Goal: Task Accomplishment & Management: Manage account settings

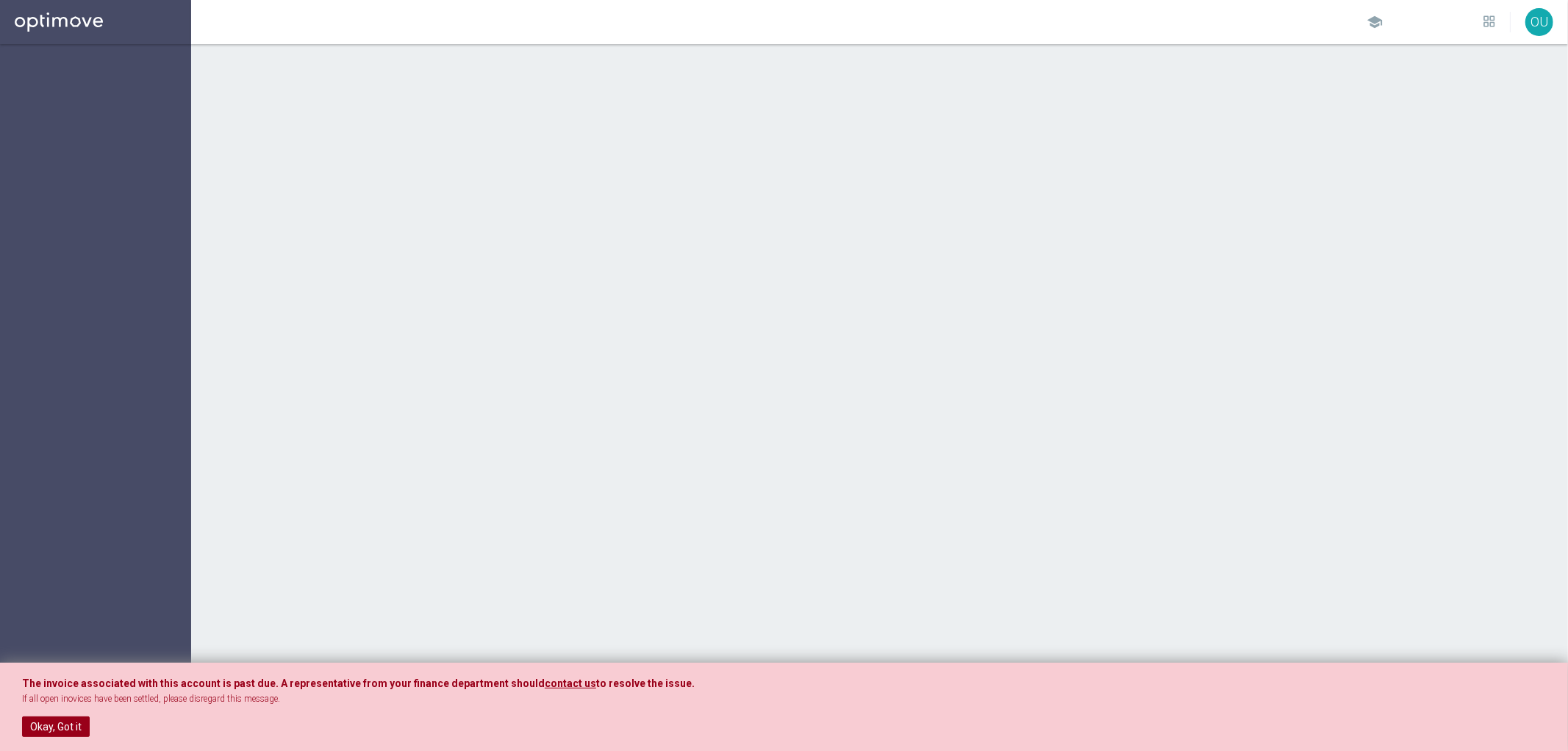
click at [67, 731] on button "Okay, Got it" at bounding box center [56, 727] width 68 height 20
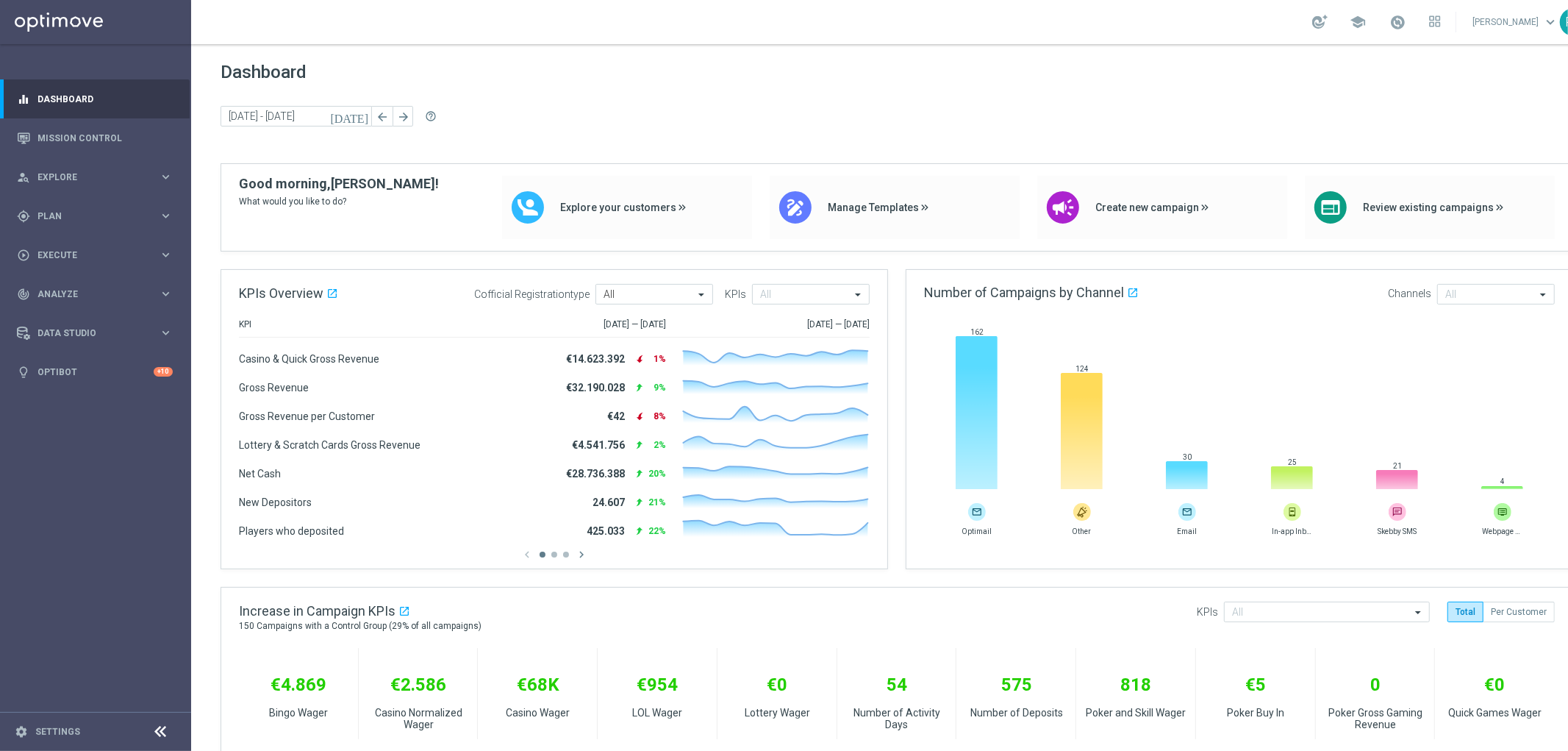
click at [364, 113] on icon "[DATE]" at bounding box center [350, 116] width 40 height 13
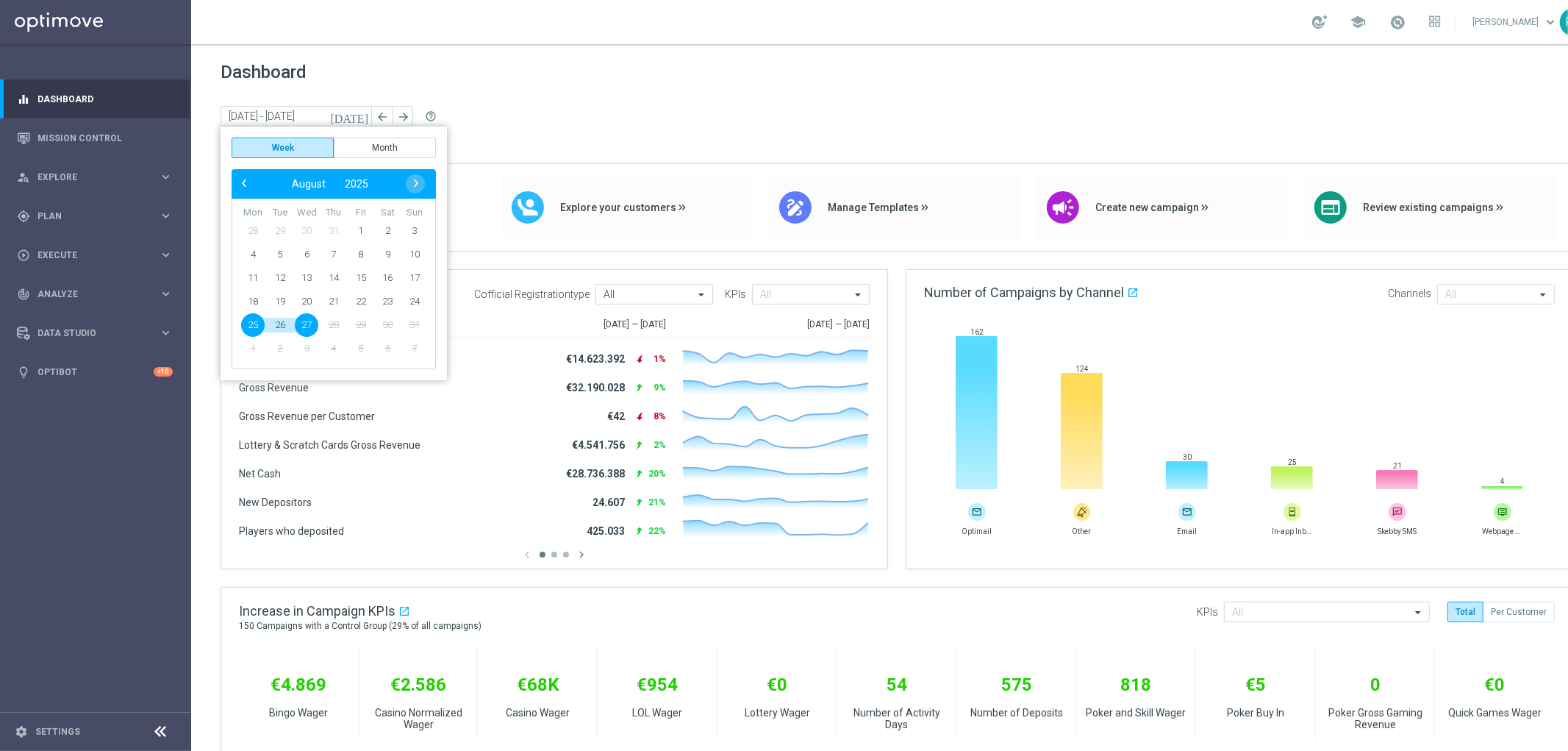
click at [556, 92] on div "Dashboard today 25 Aug 2025 - 27 Aug 2025 arrow_back arrow_forward help_outline" at bounding box center [897, 113] width 1353 height 102
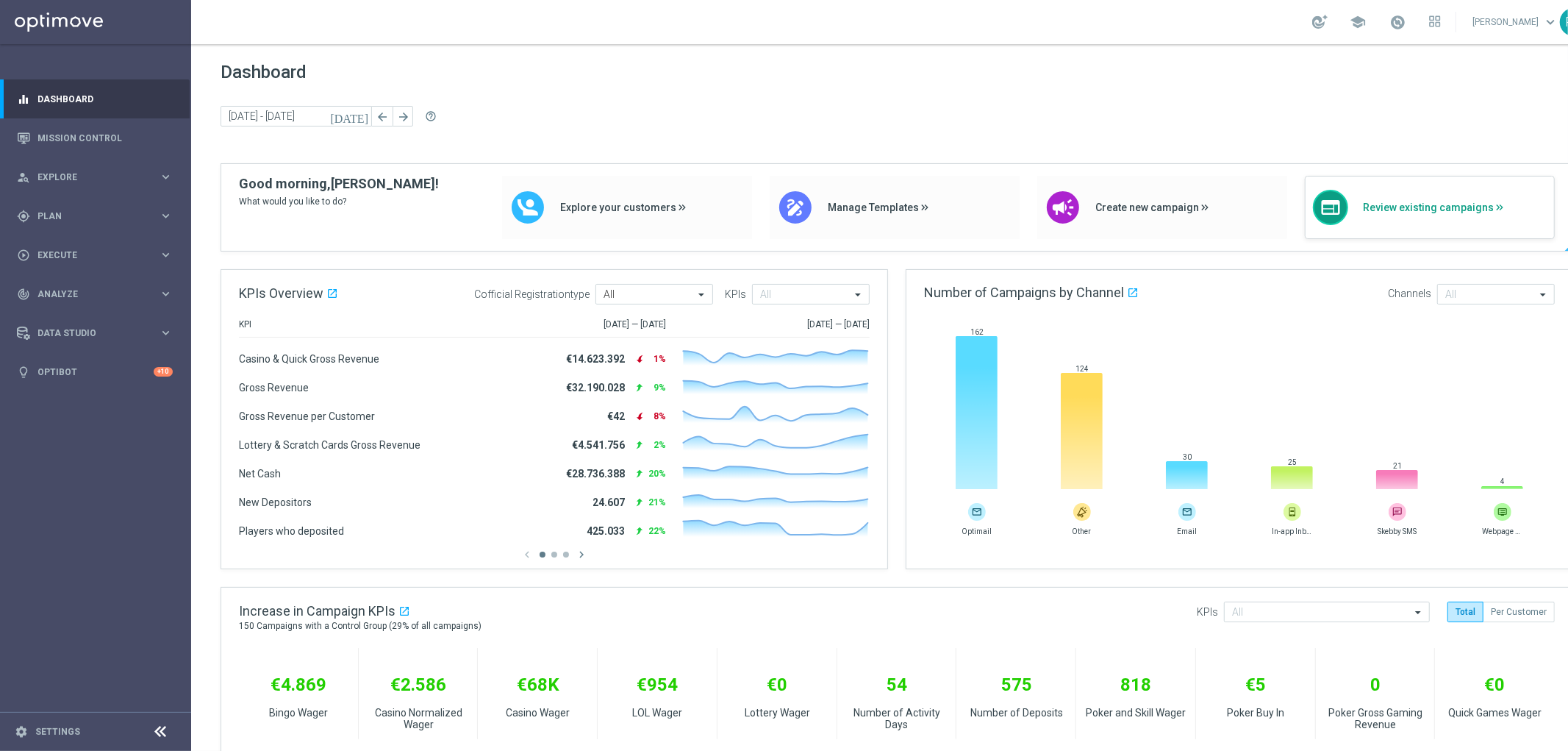
click at [1379, 207] on span "Review existing campaigns" at bounding box center [1455, 208] width 184 height 13
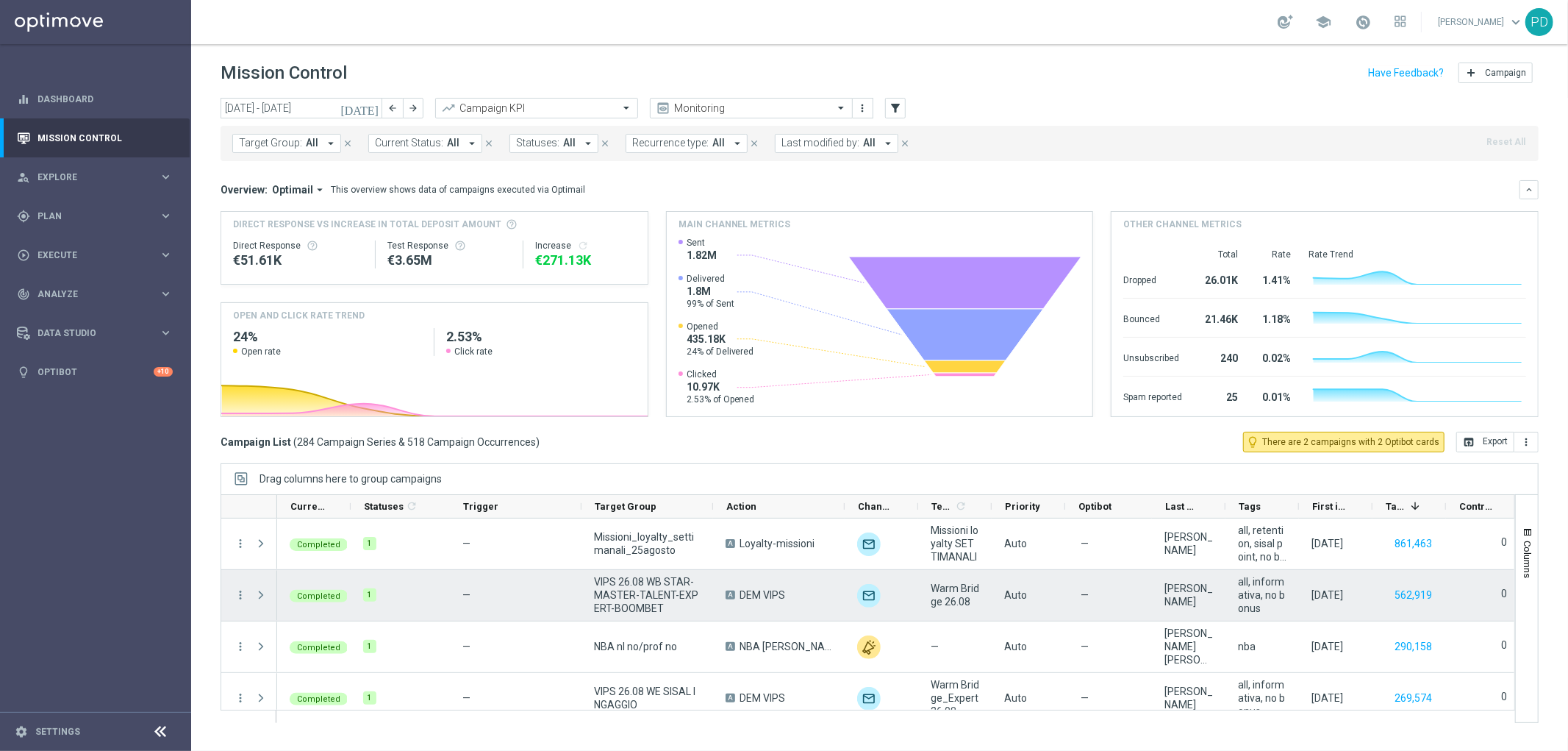
scroll to position [81, 0]
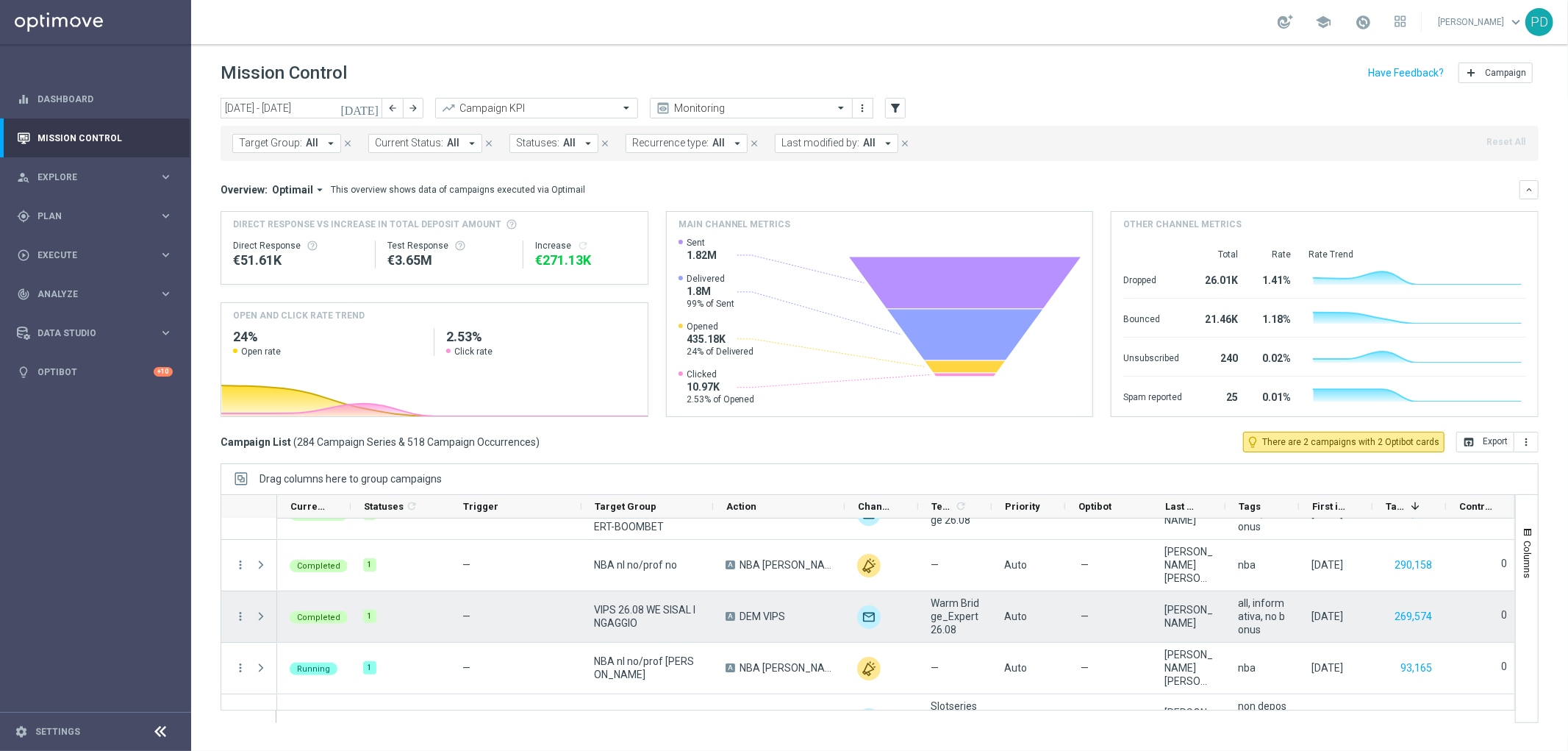
click at [314, 614] on span "Completed" at bounding box center [318, 617] width 43 height 9
click at [263, 619] on span "Press SPACE to select this row." at bounding box center [260, 616] width 13 height 12
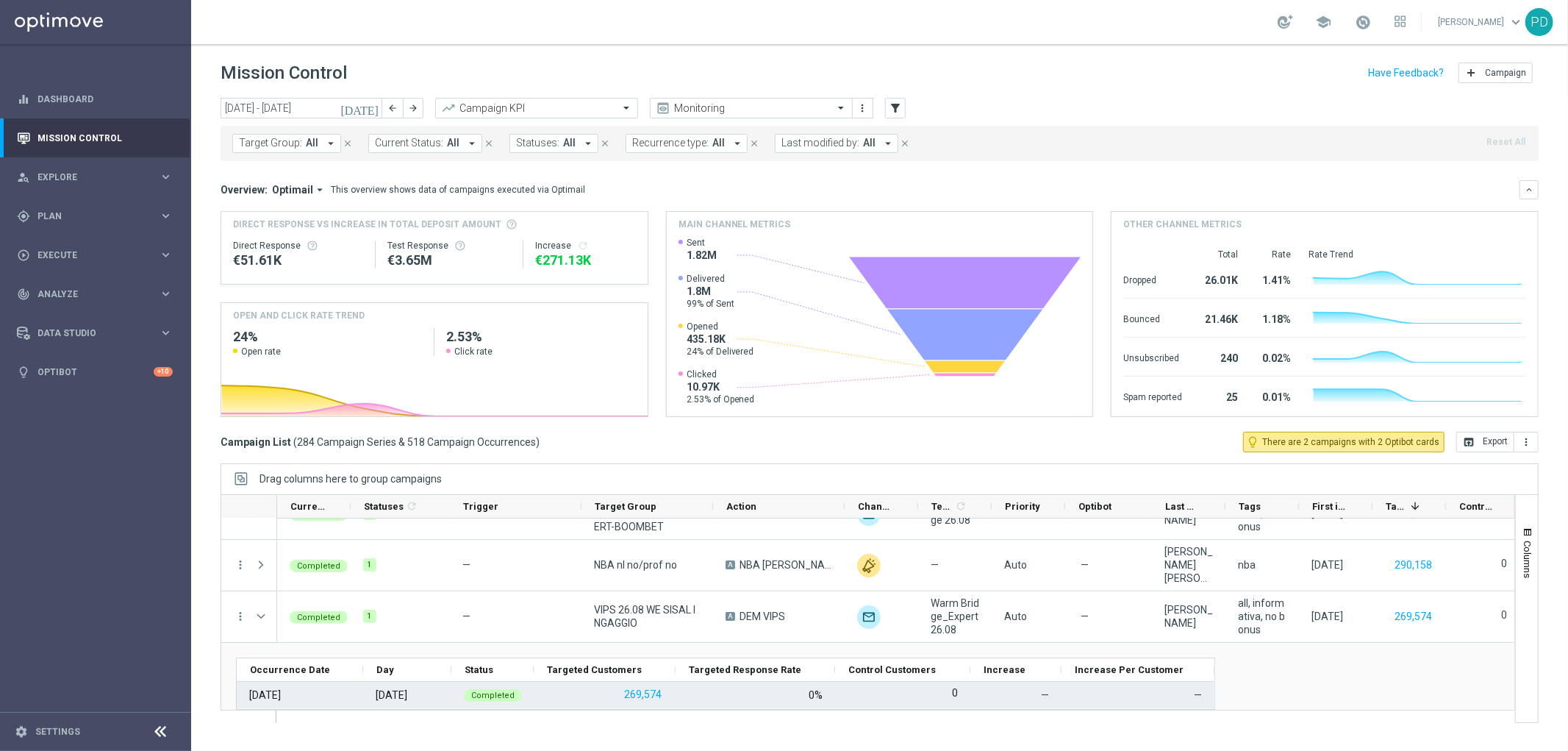
click at [268, 692] on div "26 Aug 2025" at bounding box center [265, 695] width 31 height 13
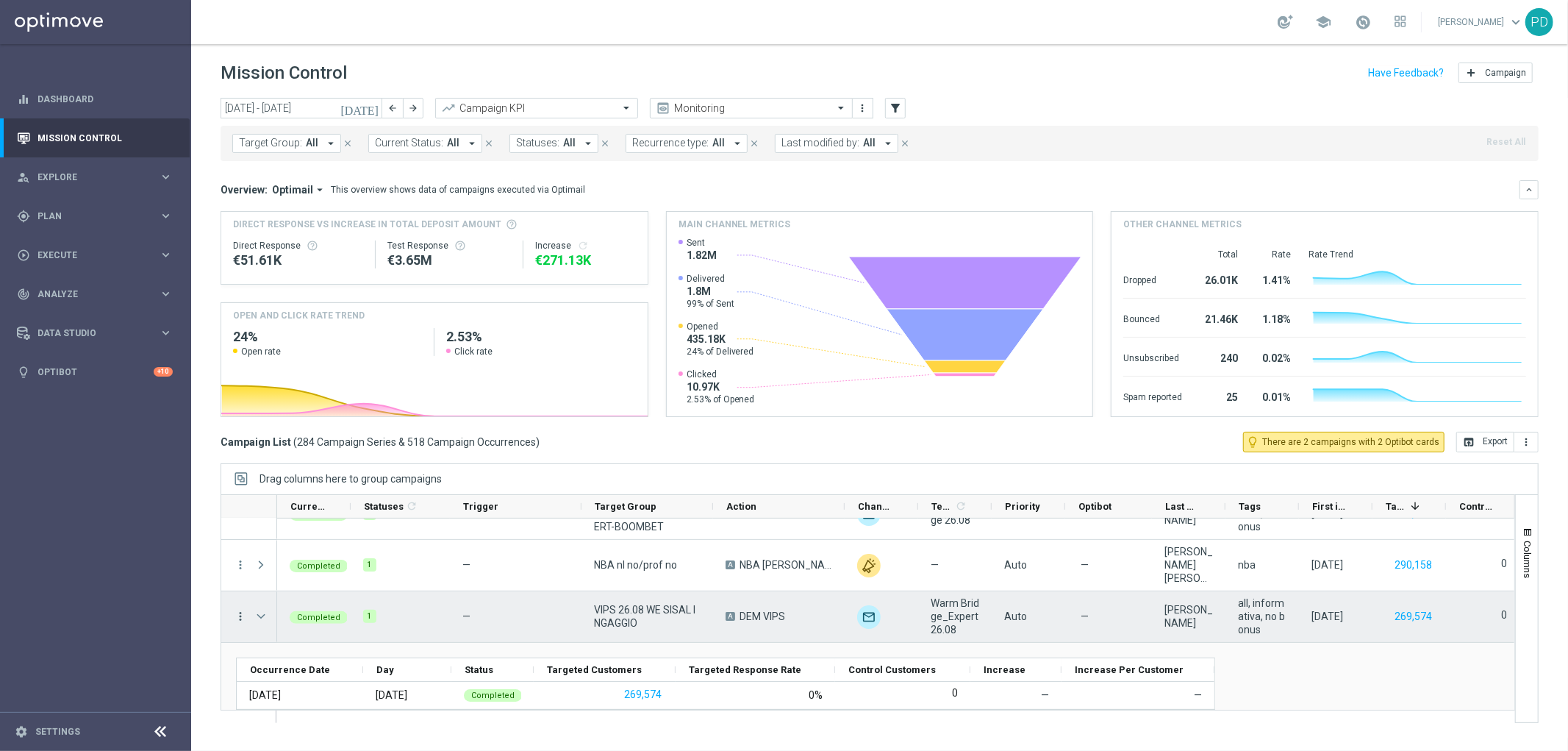
click at [244, 621] on icon "more_vert" at bounding box center [240, 616] width 13 height 13
click at [297, 442] on span "Campaign Details" at bounding box center [306, 442] width 74 height 10
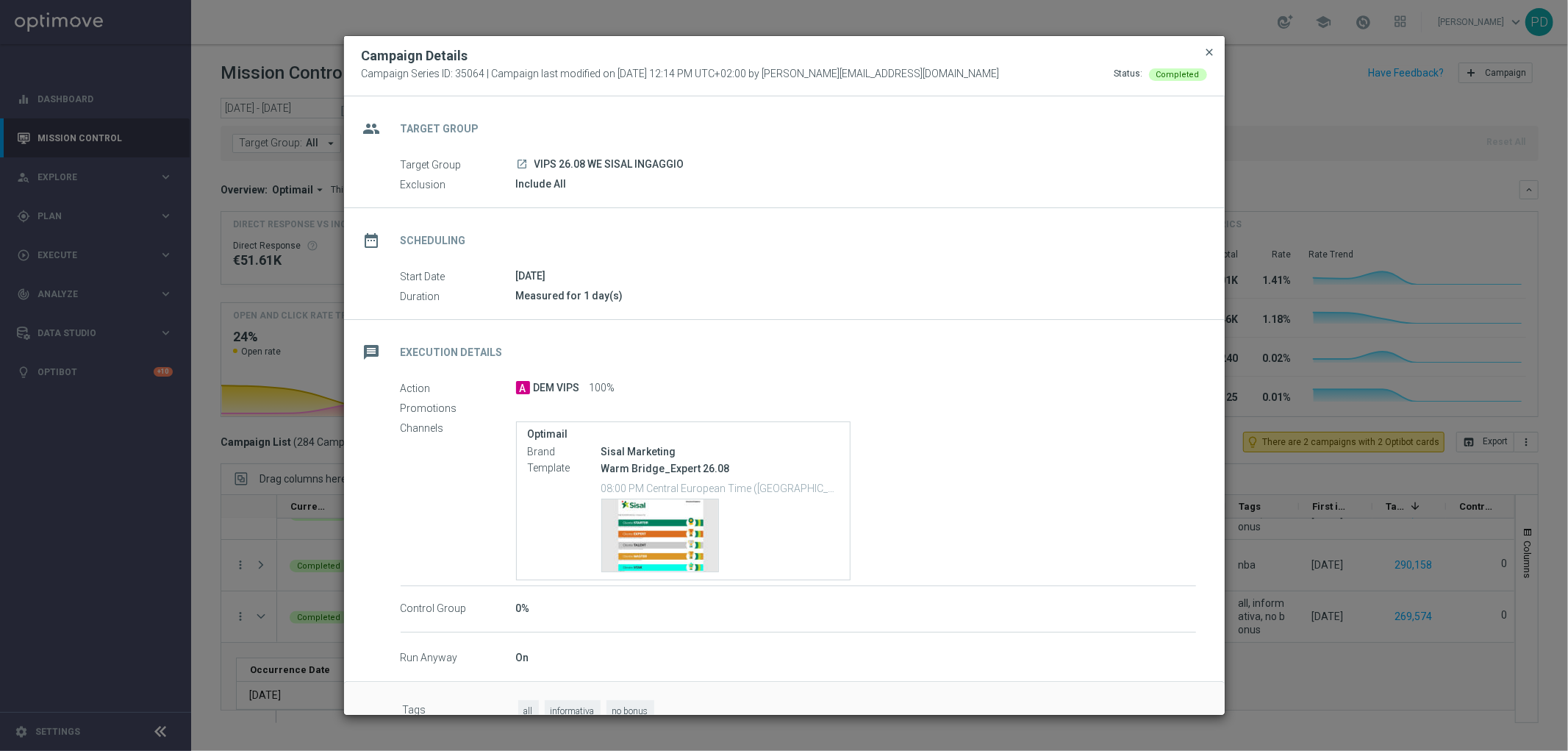
click at [1211, 52] on span "close" at bounding box center [1210, 52] width 12 height 12
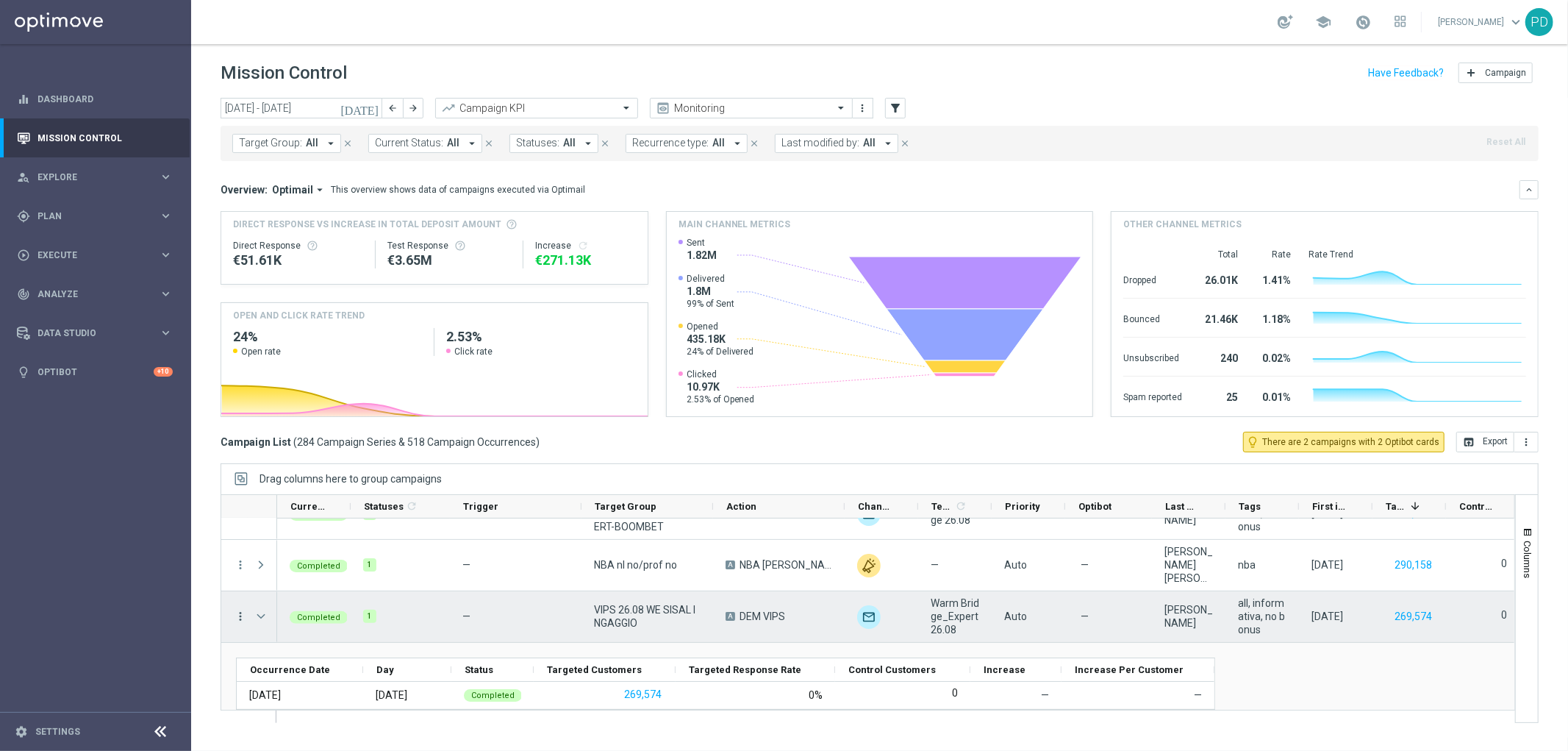
click at [238, 618] on icon "more_vert" at bounding box center [240, 616] width 13 height 13
click at [321, 462] on span "Campaign Metrics" at bounding box center [307, 463] width 77 height 10
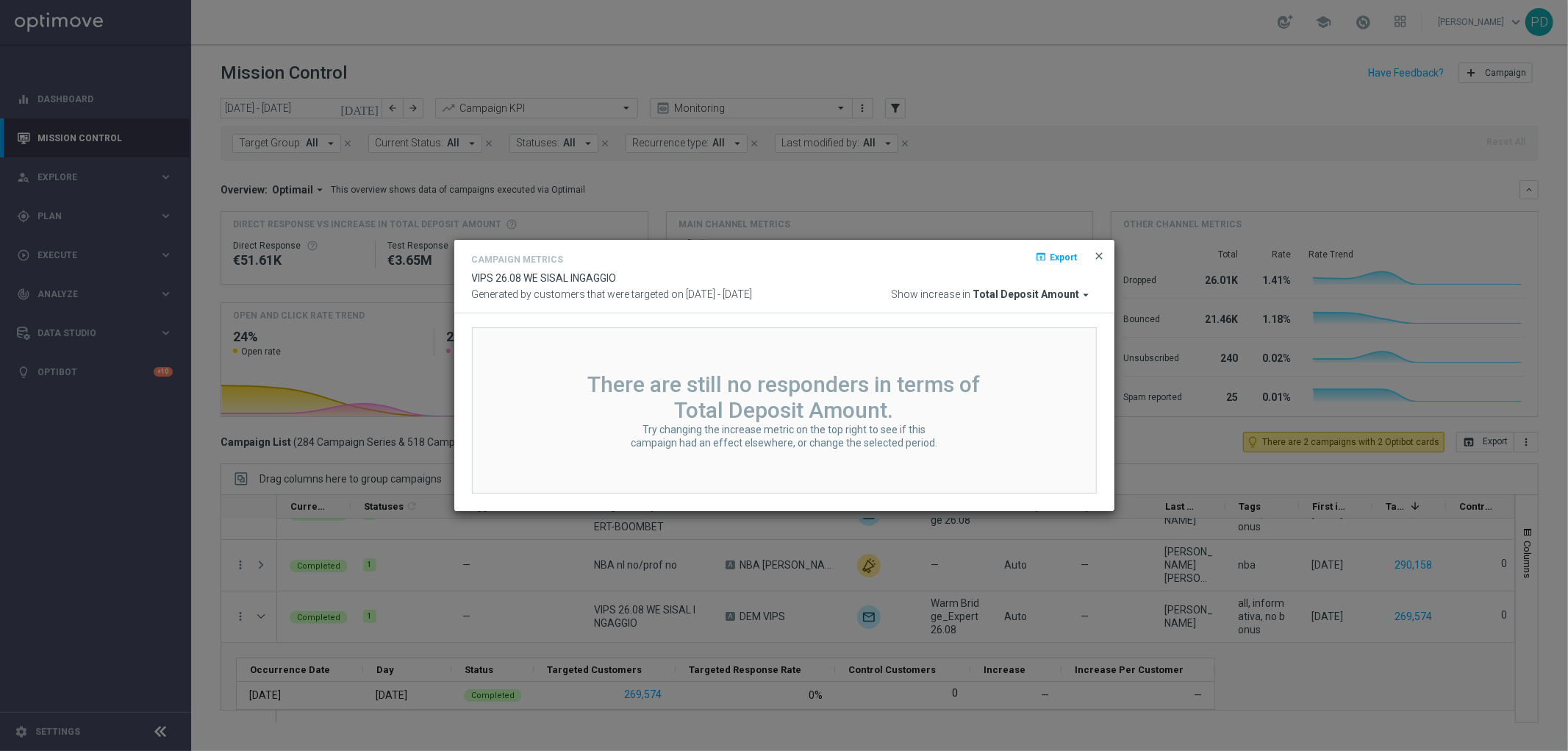
click at [1101, 253] on span "close" at bounding box center [1100, 256] width 12 height 12
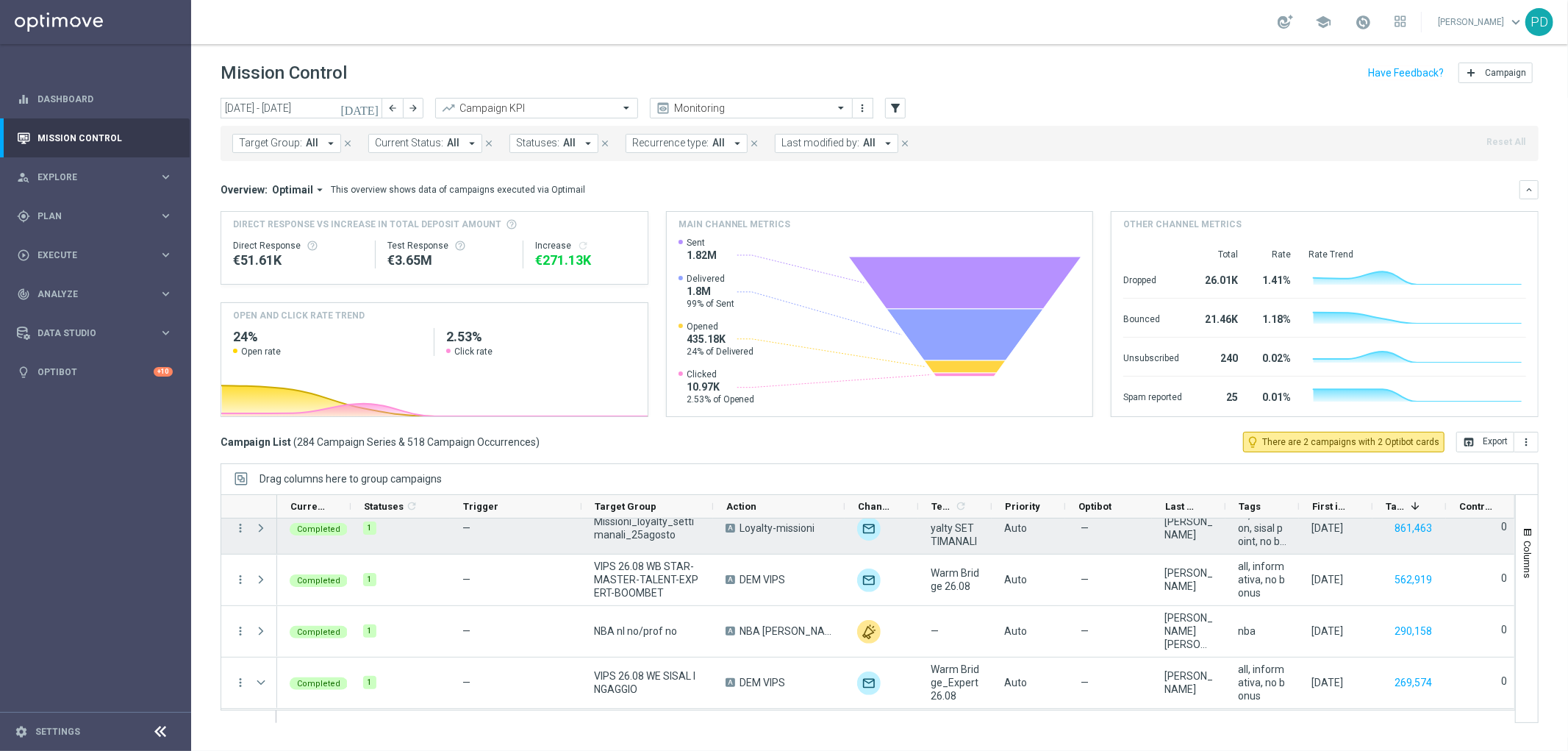
scroll to position [0, 0]
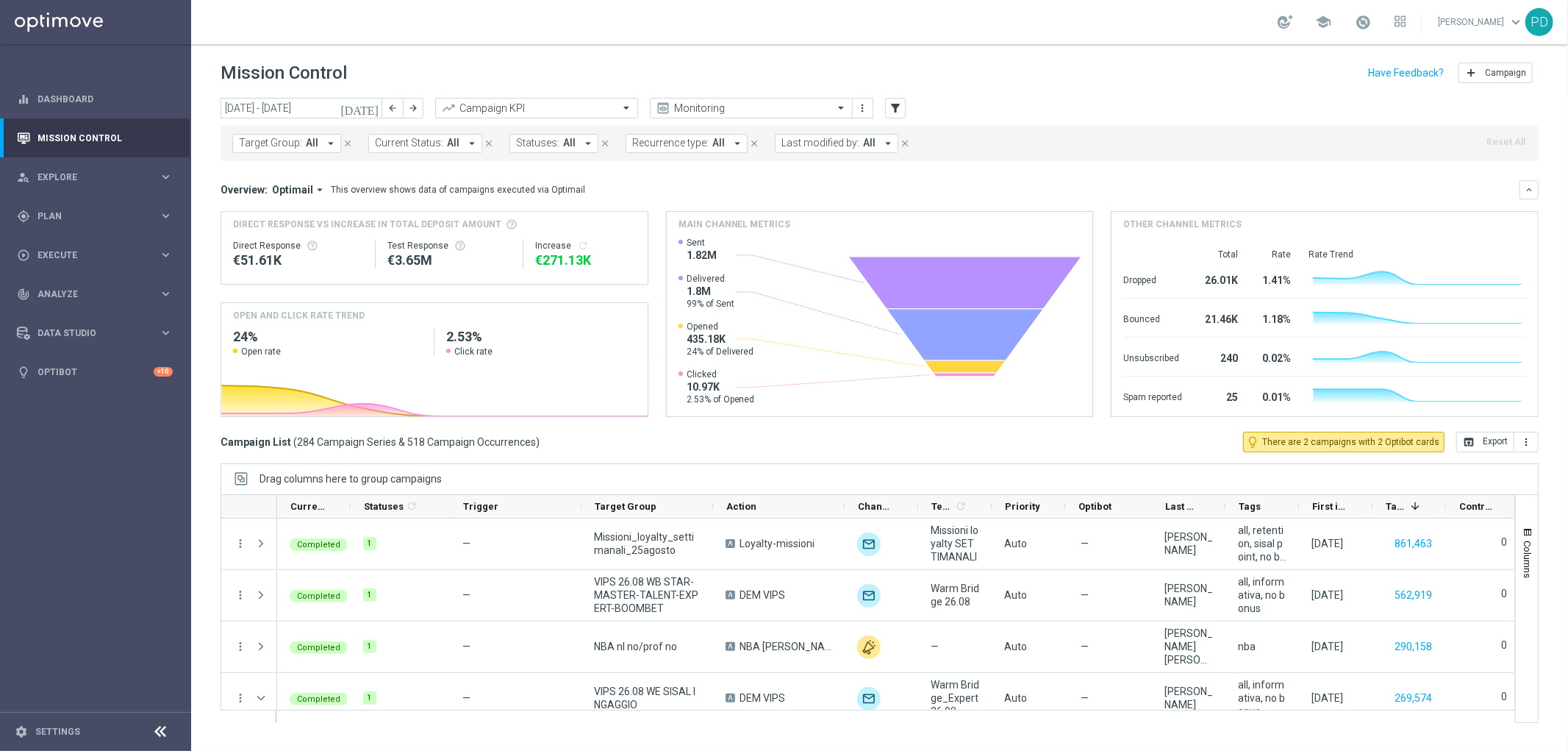
click at [212, 462] on div "today 25 Aug 2025 - 31 Aug 2025 arrow_back arrow_forward Campaign KPI trending_…" at bounding box center [879, 418] width 1377 height 640
